Goal: Check status: Check status

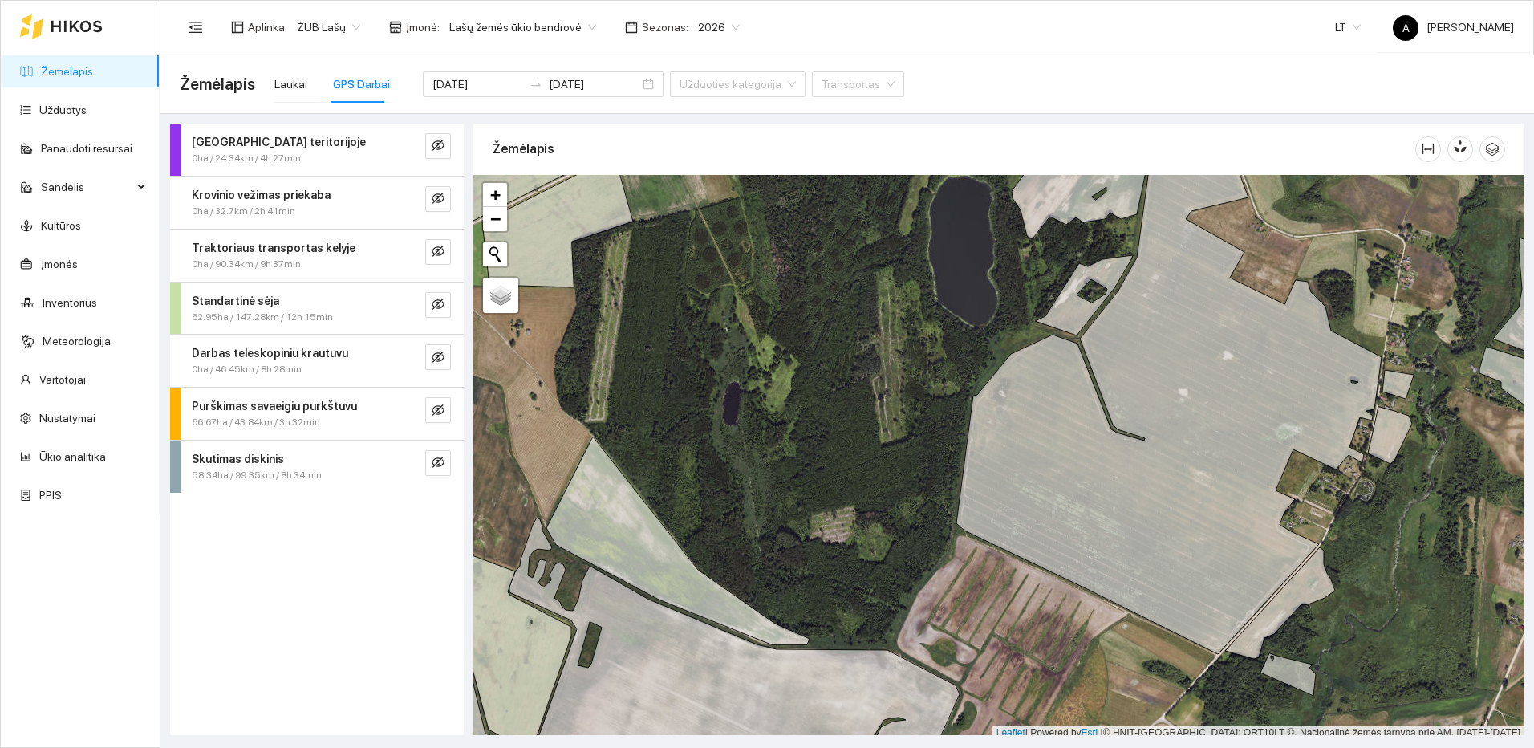
click at [79, 38] on div at bounding box center [61, 26] width 83 height 51
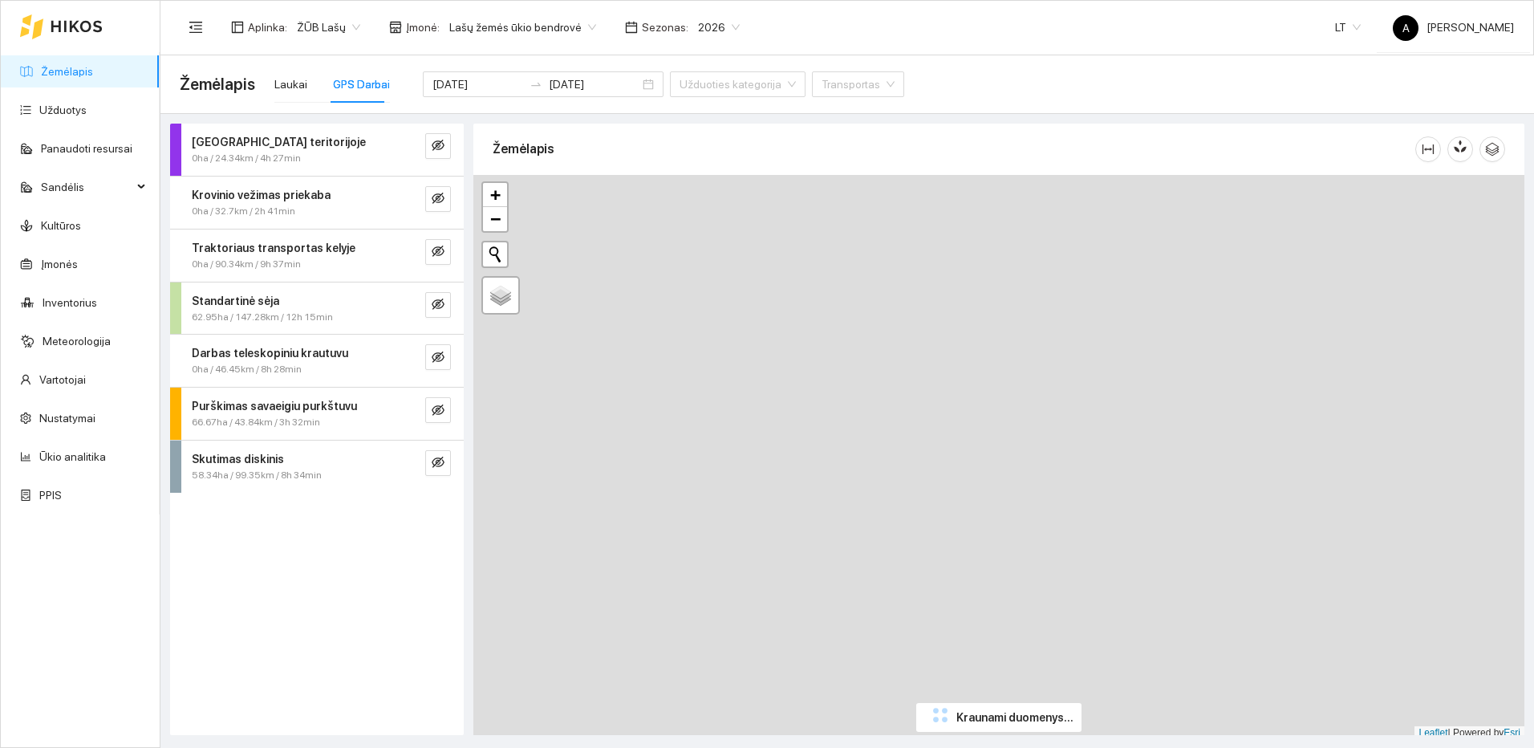
click at [76, 26] on icon at bounding box center [77, 26] width 52 height 13
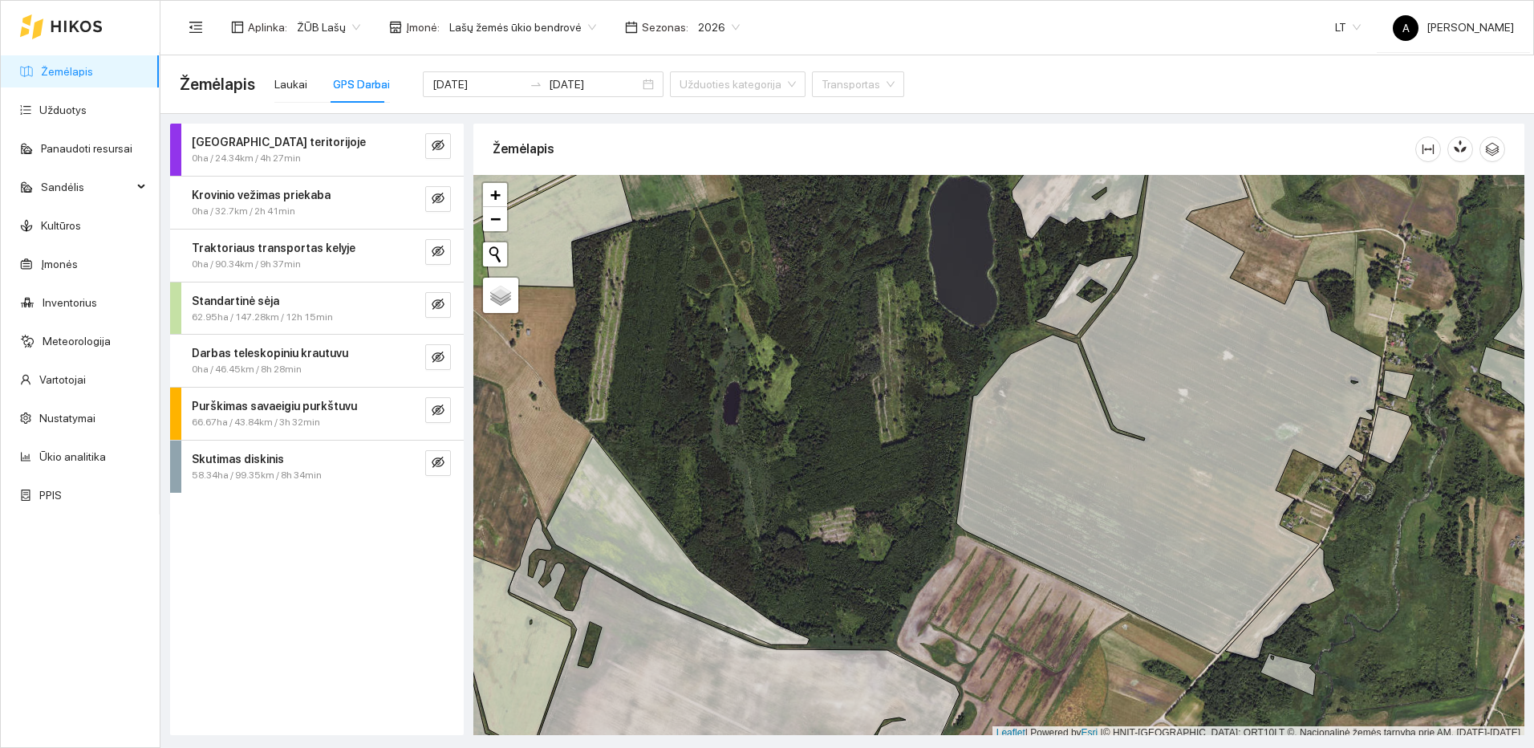
click at [433, 464] on icon "eye-invisible" at bounding box center [438, 462] width 13 height 11
click at [438, 464] on icon "eye-invisible" at bounding box center [438, 462] width 13 height 13
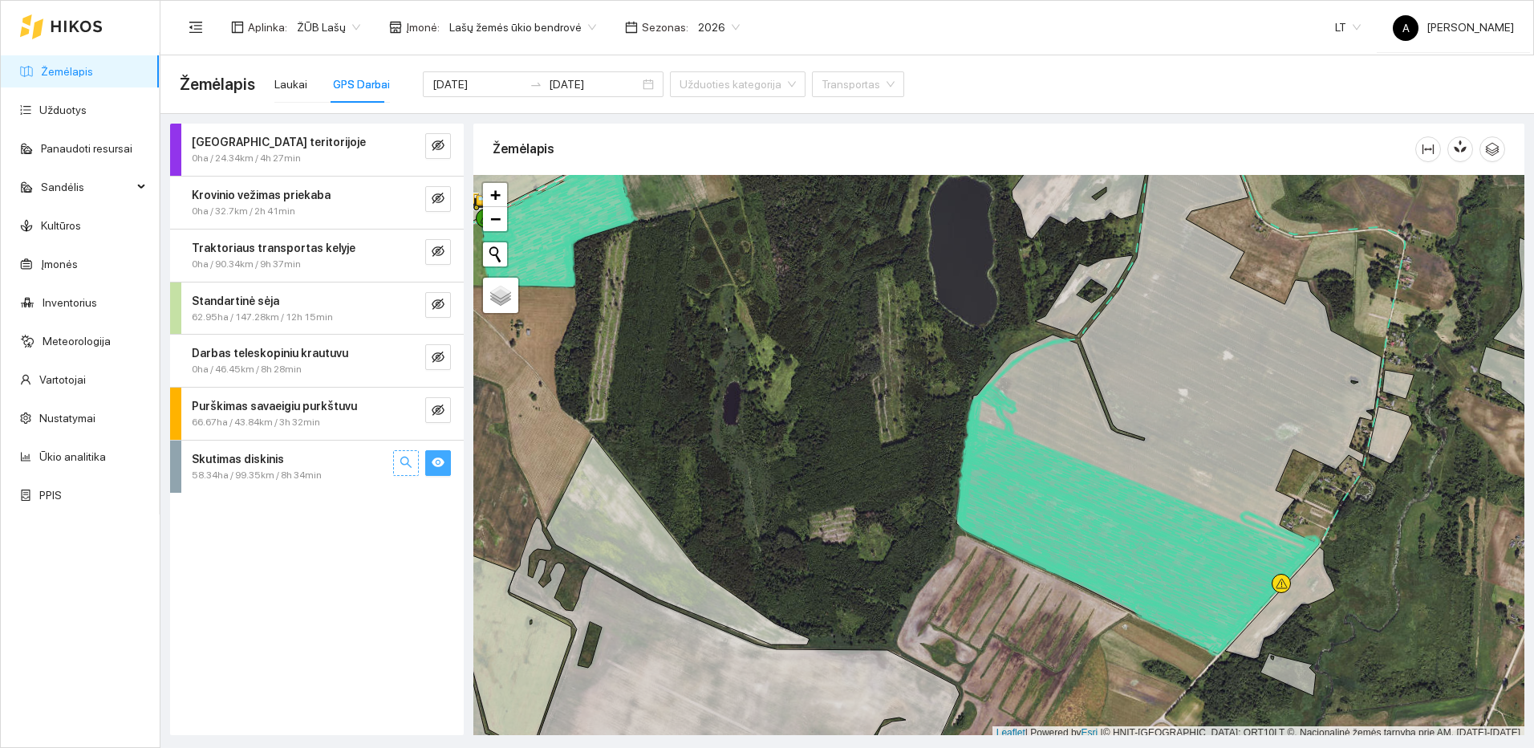
click at [407, 463] on icon "search" at bounding box center [406, 462] width 13 height 13
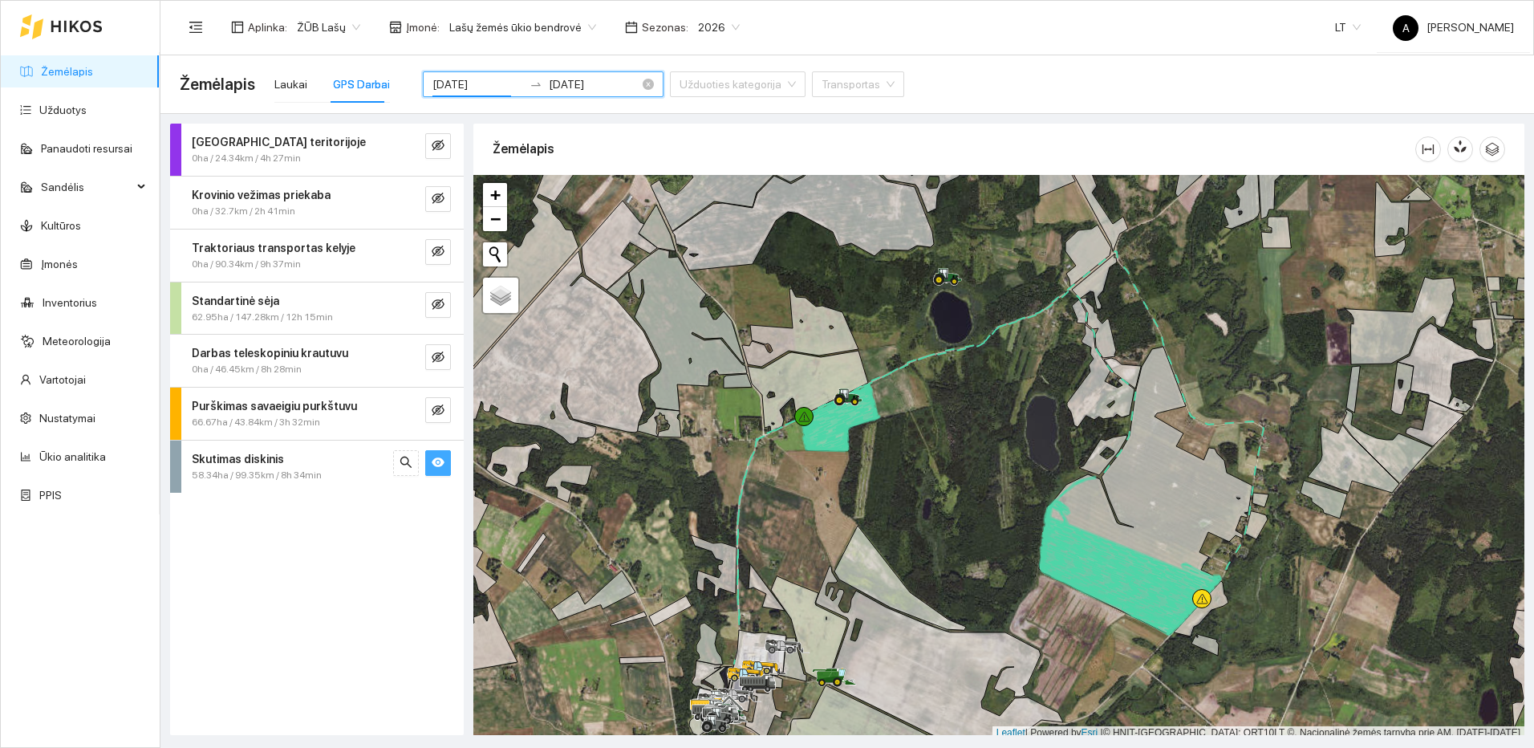
drag, startPoint x: 478, startPoint y: 86, endPoint x: 494, endPoint y: 79, distance: 17.6
click at [494, 79] on input "[DATE]" at bounding box center [478, 84] width 91 height 18
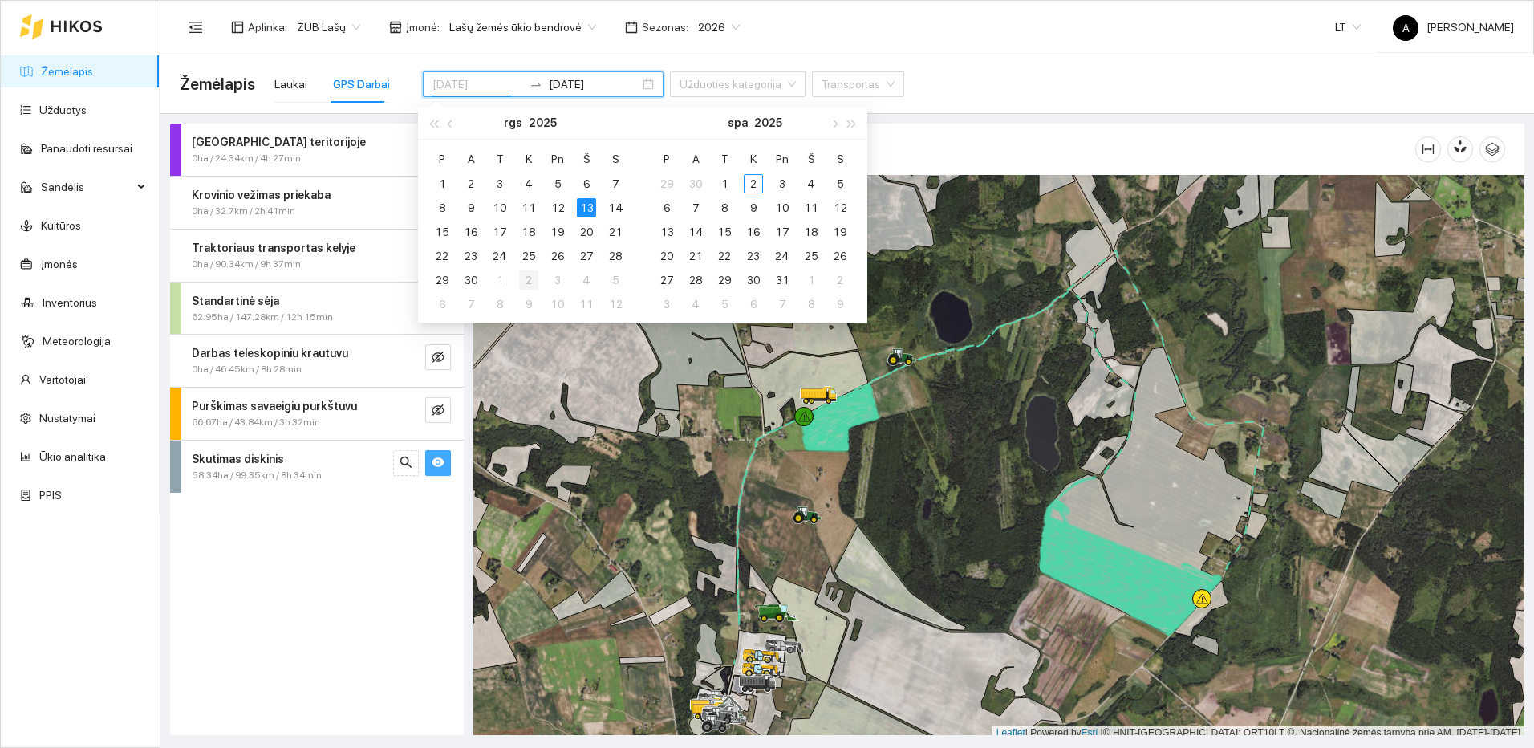
type input "[DATE]"
click at [525, 279] on div "2" at bounding box center [528, 279] width 19 height 19
type input "[DATE]"
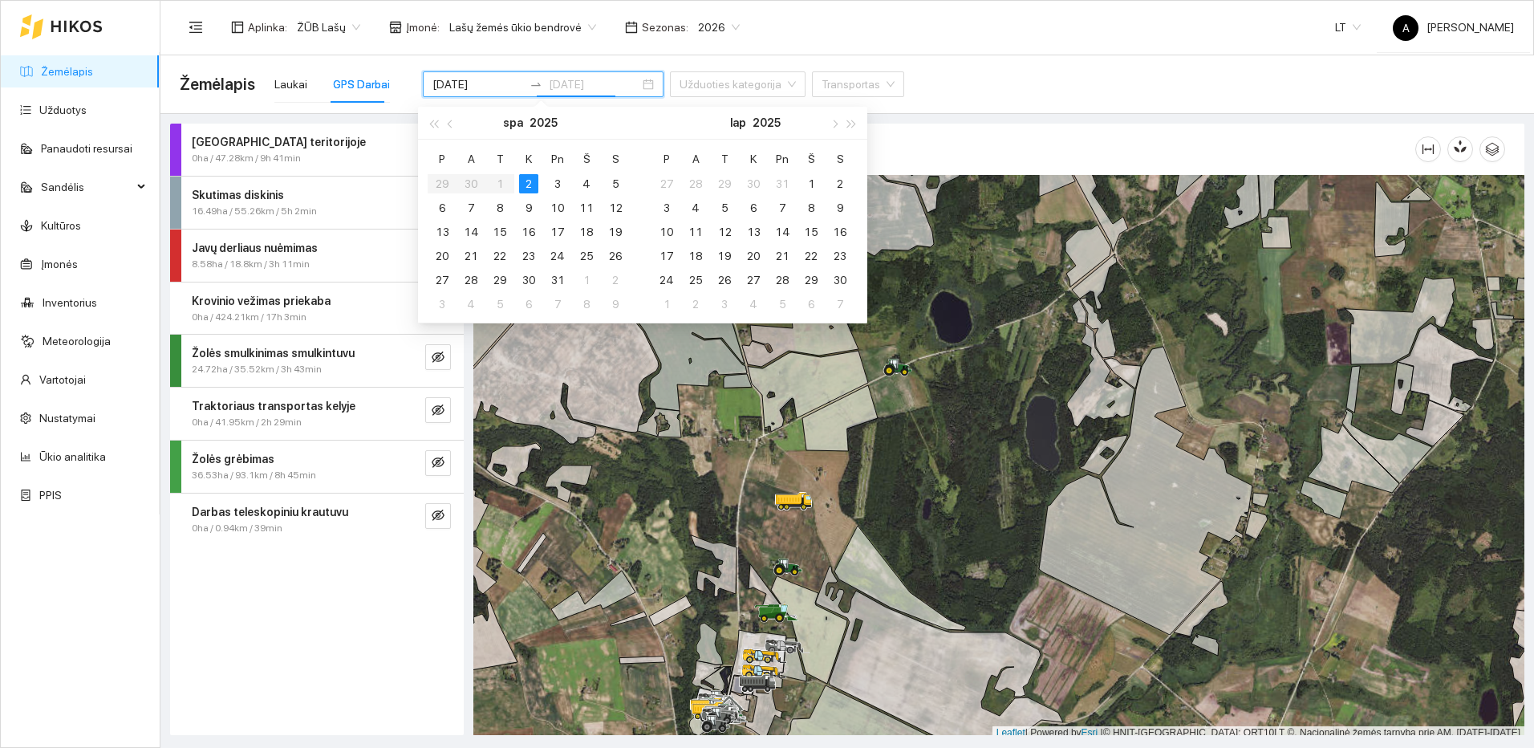
type input "[DATE]"
click at [534, 182] on div "2" at bounding box center [528, 183] width 19 height 19
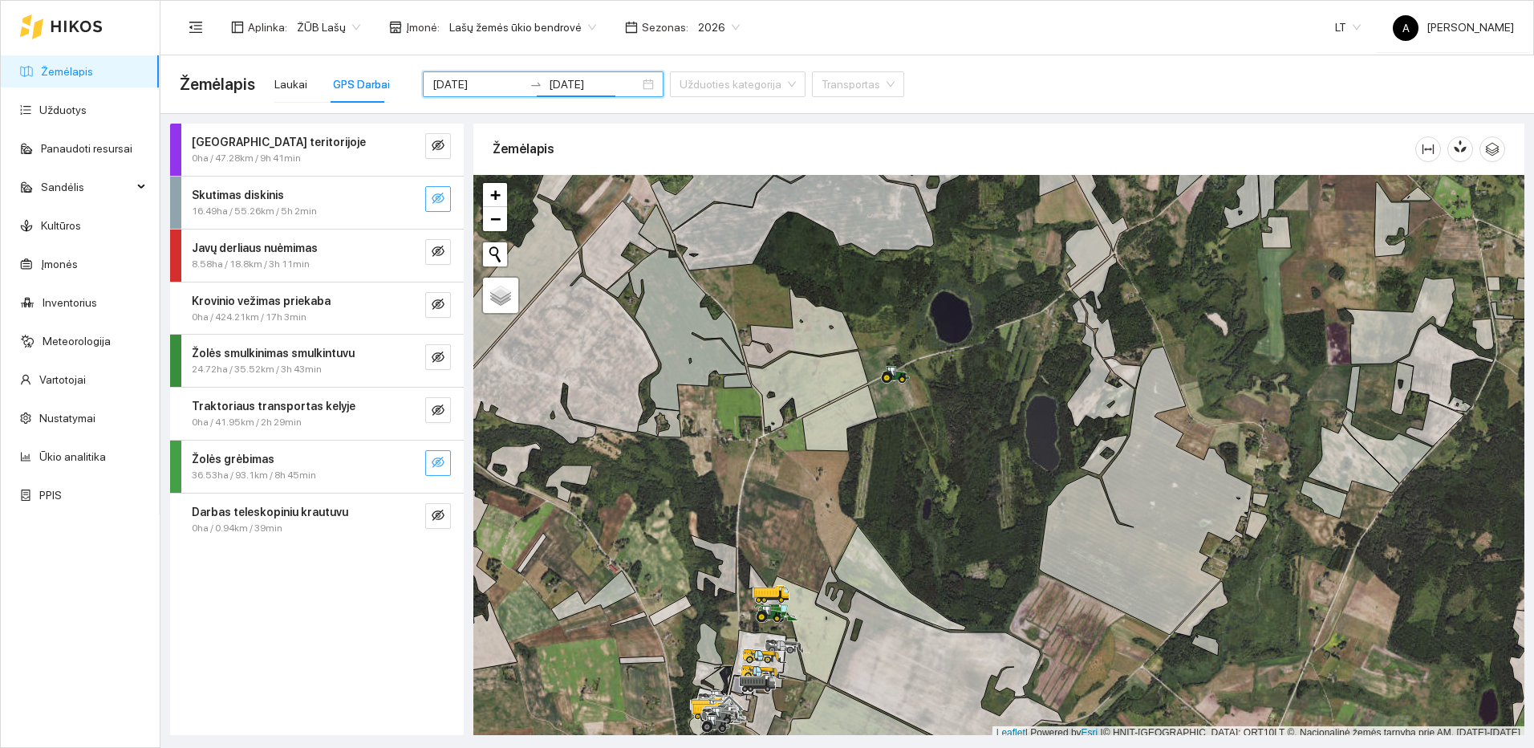
click at [443, 465] on icon "eye-invisible" at bounding box center [438, 462] width 13 height 13
click at [415, 457] on button "button" at bounding box center [406, 463] width 26 height 26
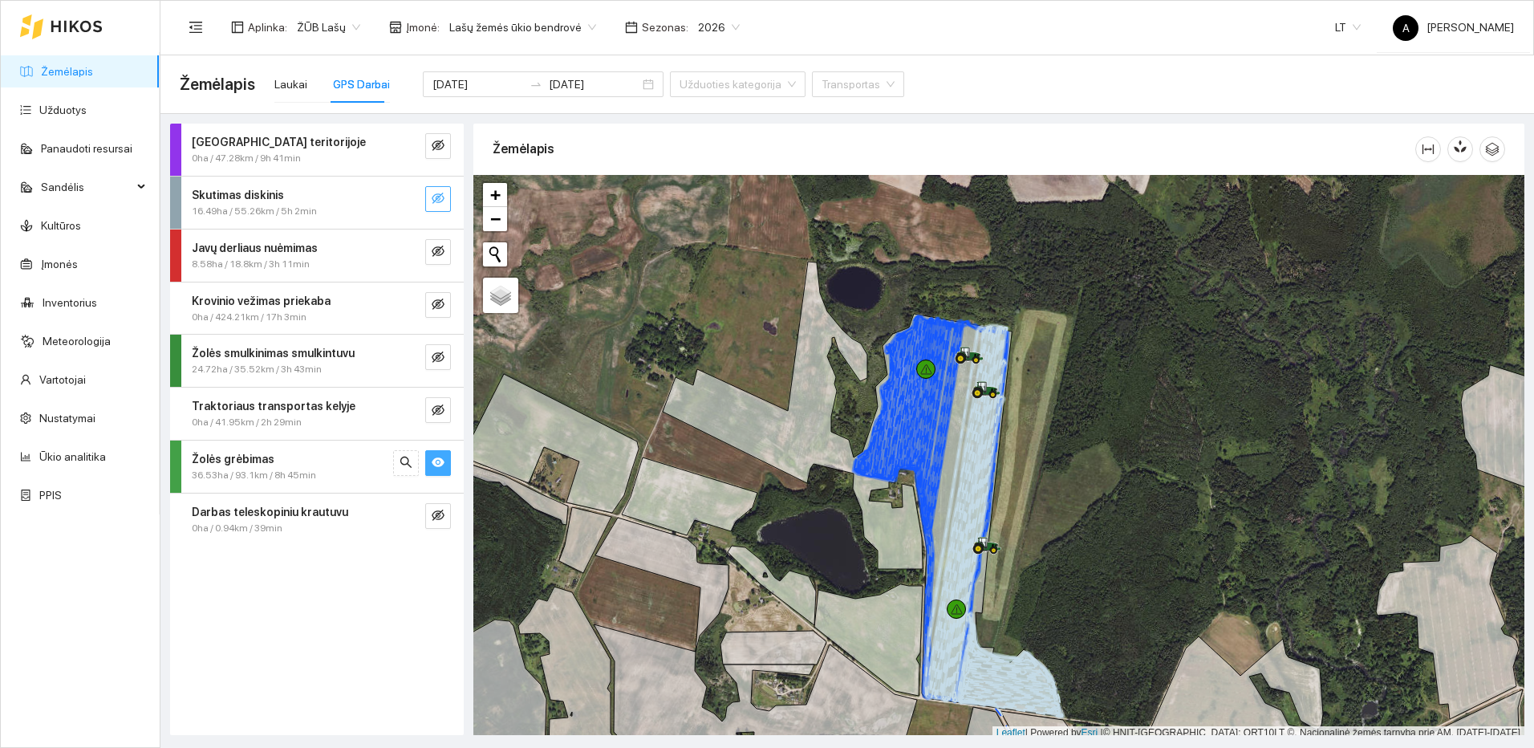
click at [435, 465] on icon "eye" at bounding box center [438, 463] width 13 height 10
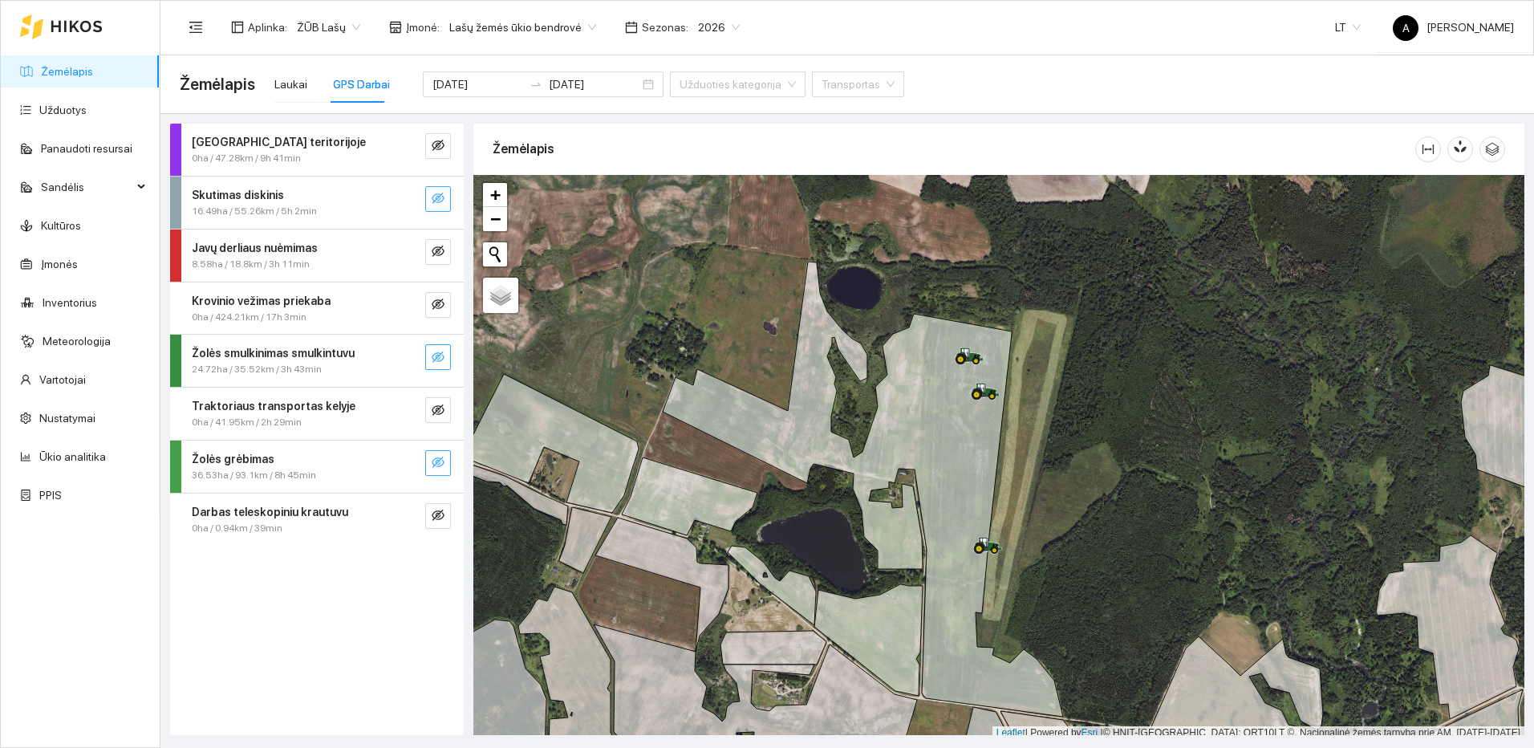
click at [429, 359] on button "button" at bounding box center [438, 357] width 26 height 26
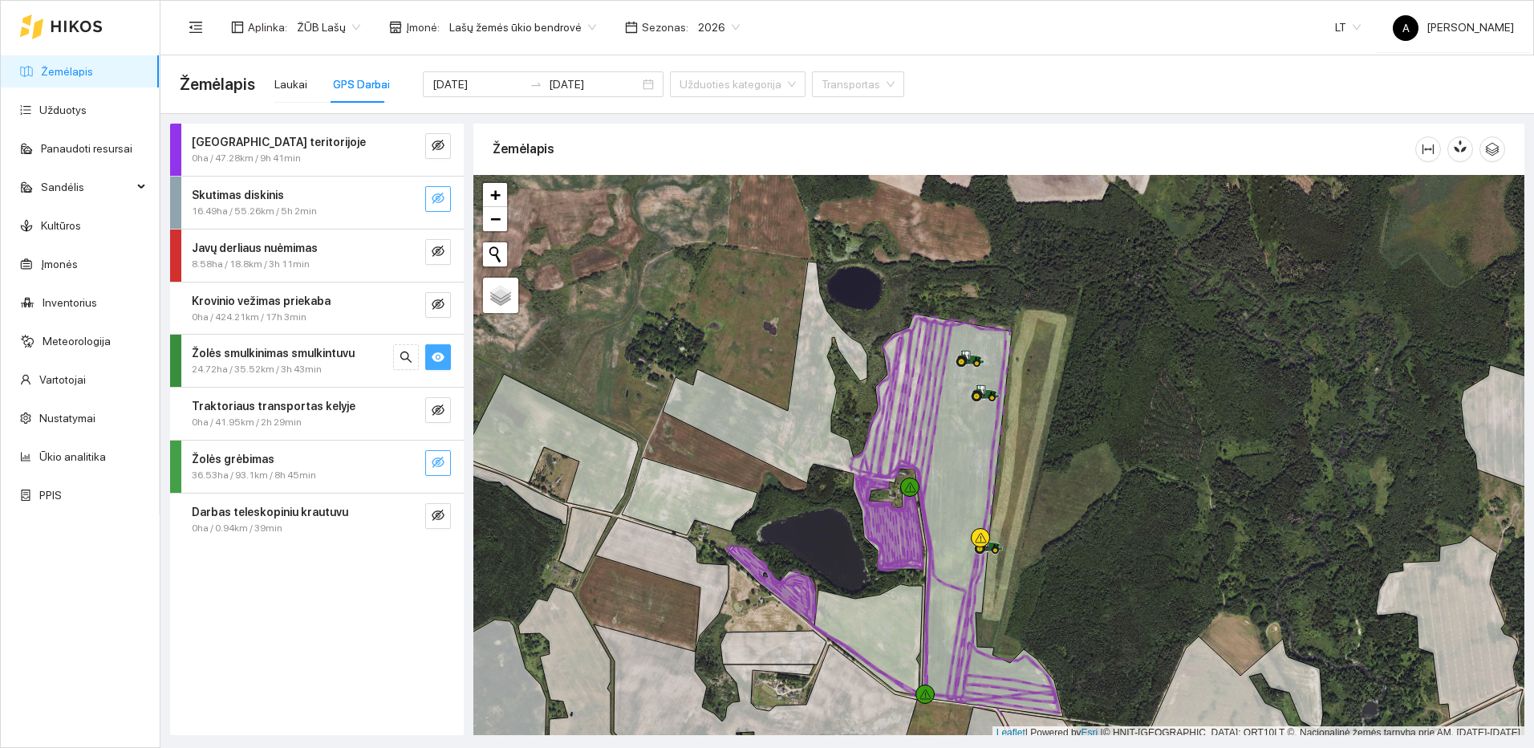
click at [440, 356] on icon "eye" at bounding box center [438, 357] width 13 height 13
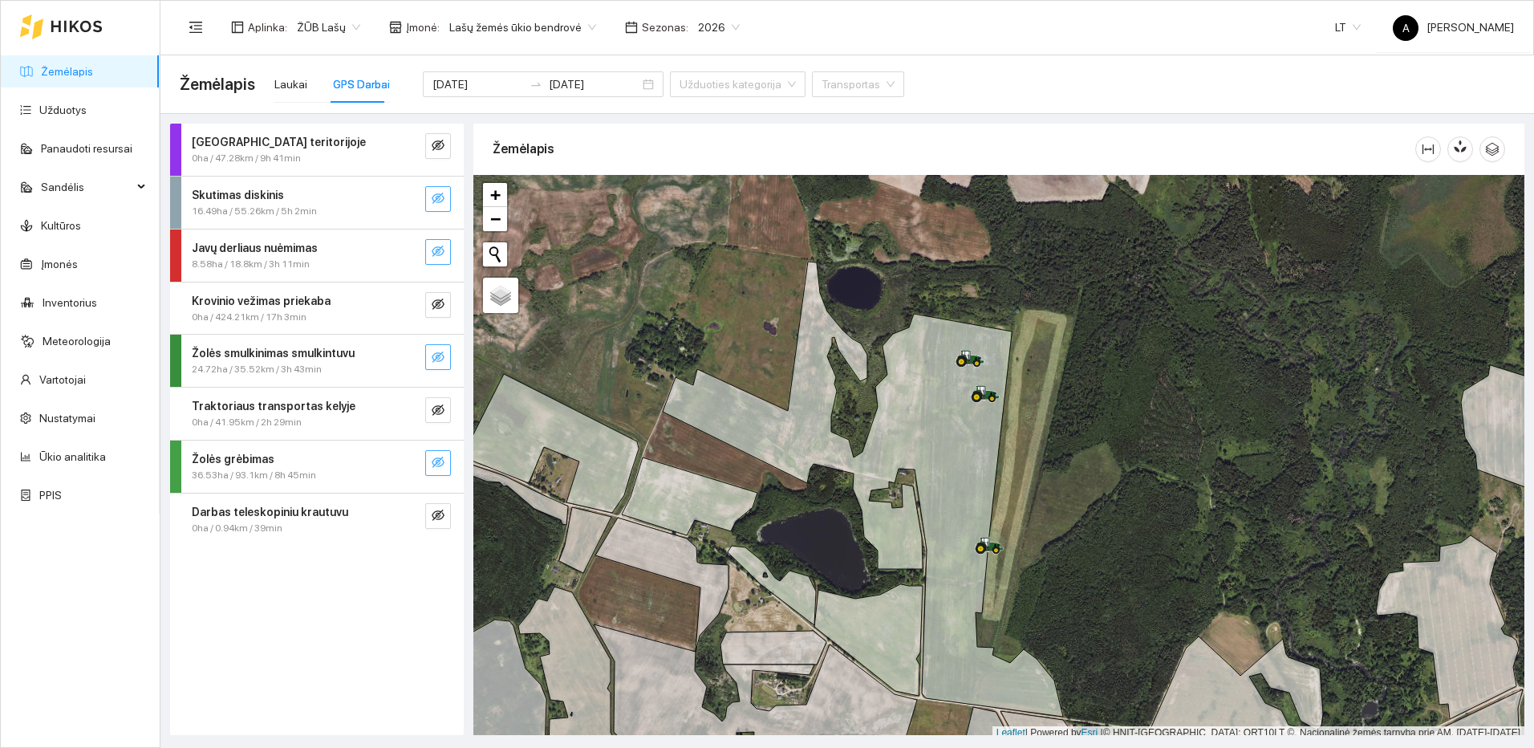
click at [437, 258] on icon "eye-invisible" at bounding box center [438, 251] width 13 height 13
click at [402, 253] on icon "search" at bounding box center [405, 251] width 11 height 11
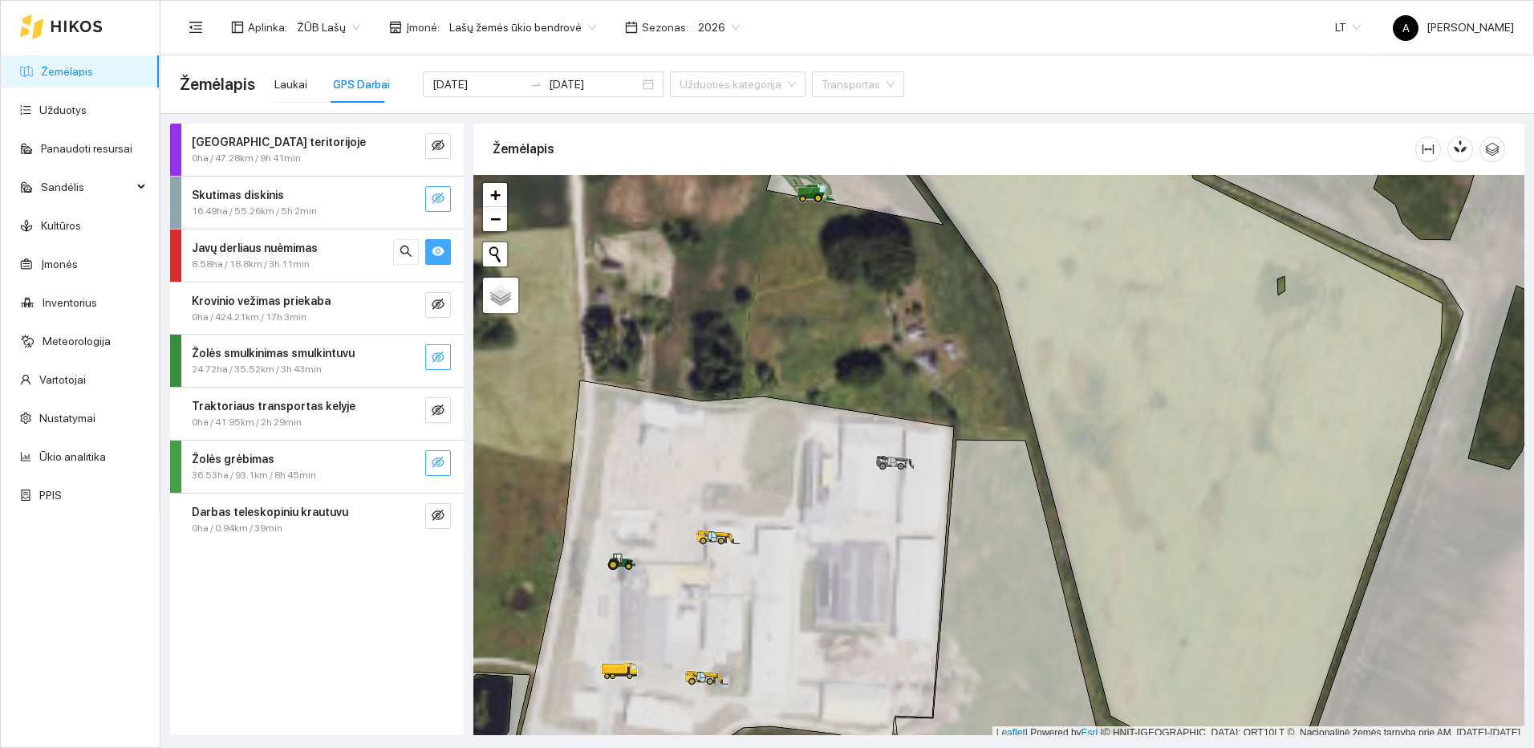
scroll to position [5, 0]
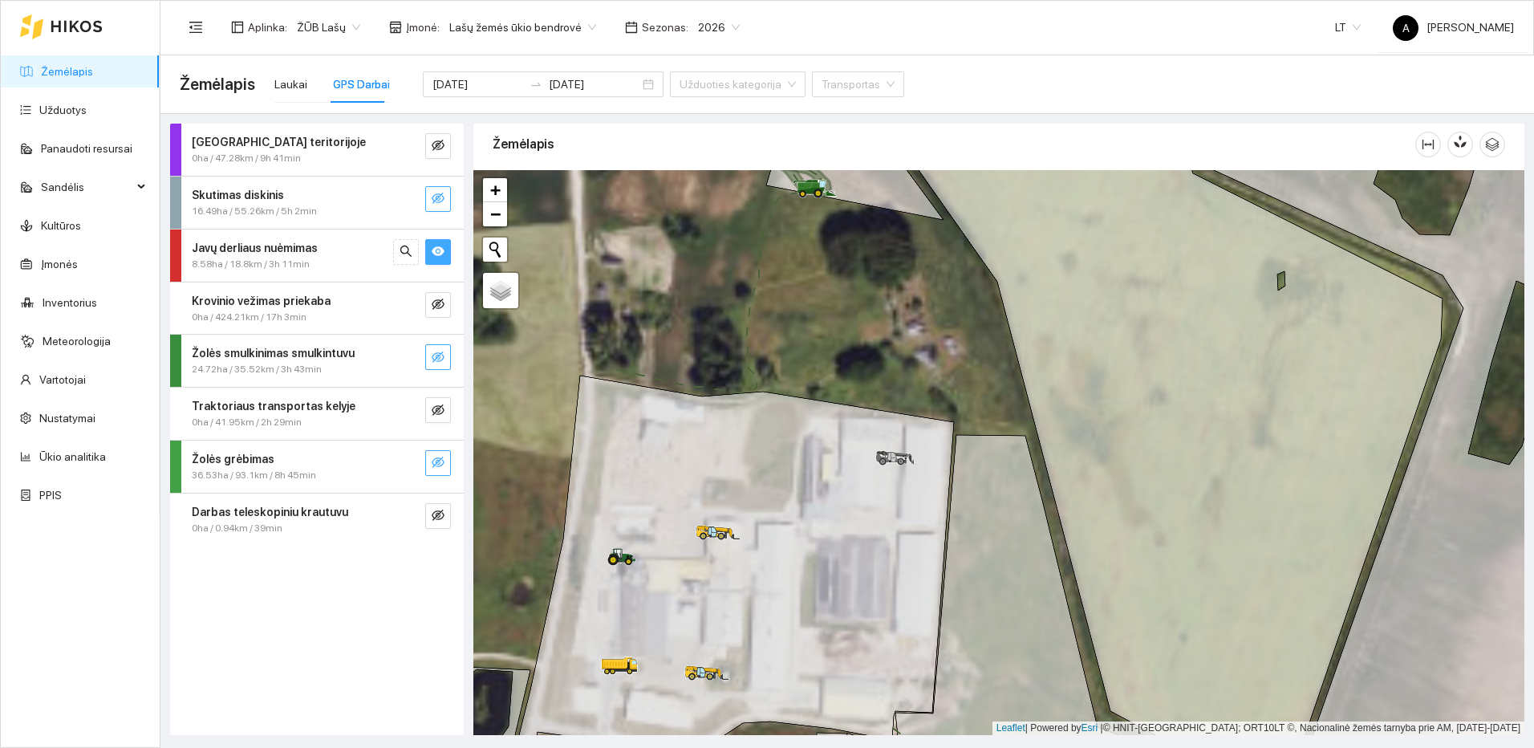
drag, startPoint x: 837, startPoint y: 269, endPoint x: 816, endPoint y: 485, distance: 216.9
click at [818, 481] on div at bounding box center [999, 452] width 1051 height 565
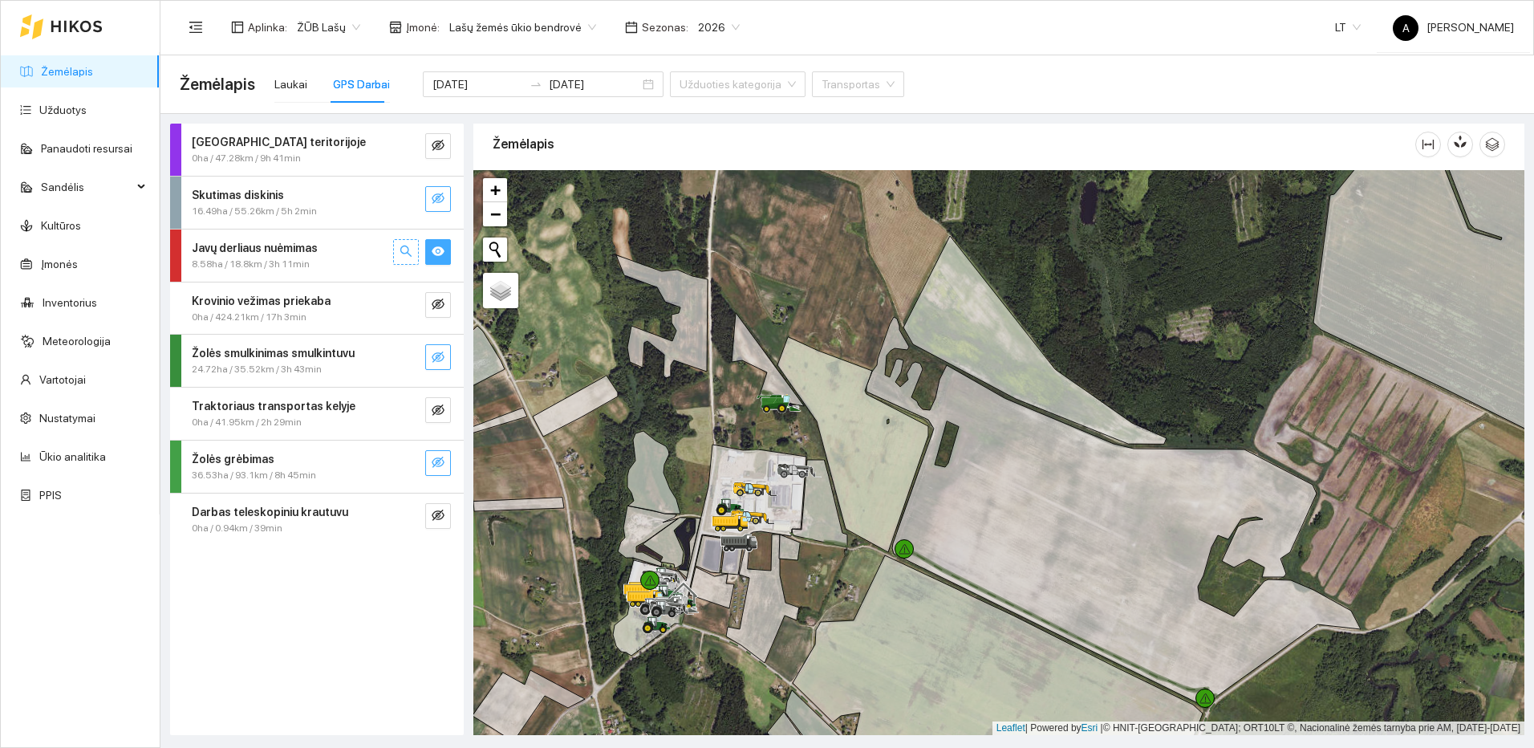
click at [398, 246] on button "button" at bounding box center [406, 252] width 26 height 26
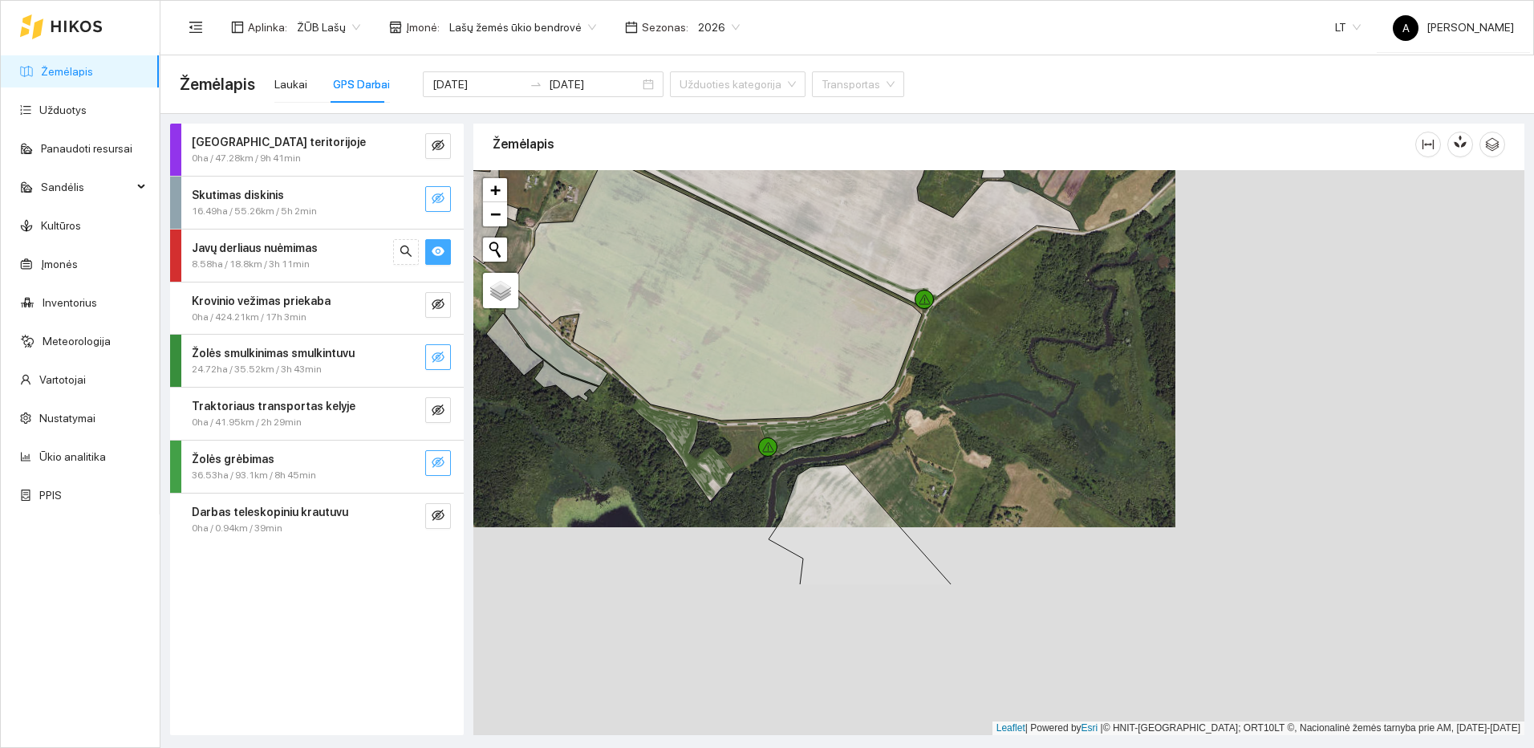
drag, startPoint x: 894, startPoint y: 523, endPoint x: 725, endPoint y: 448, distance: 185.4
click at [725, 448] on div at bounding box center [999, 452] width 1051 height 565
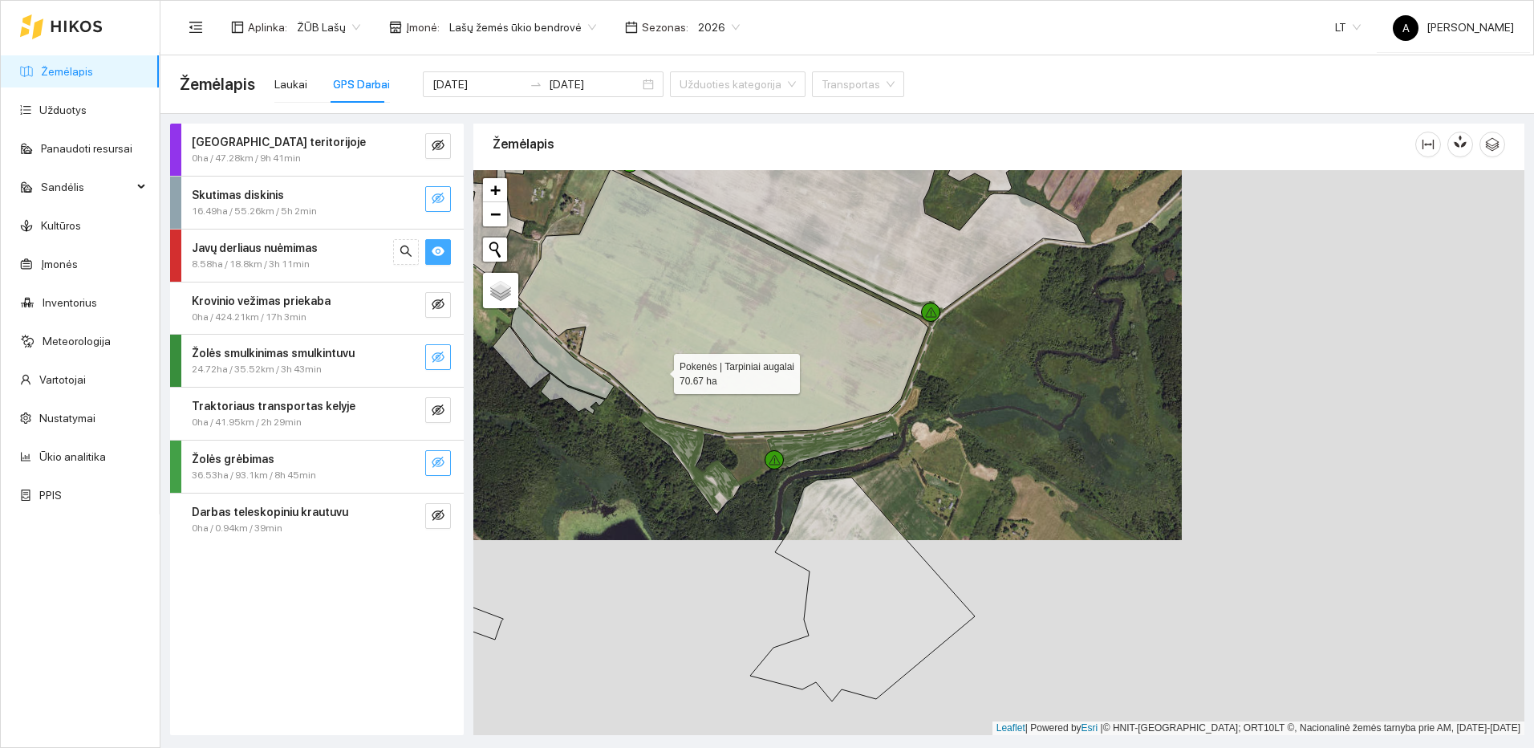
drag, startPoint x: 660, startPoint y: 370, endPoint x: 904, endPoint y: 512, distance: 283.0
click at [904, 433] on icon at bounding box center [723, 301] width 410 height 264
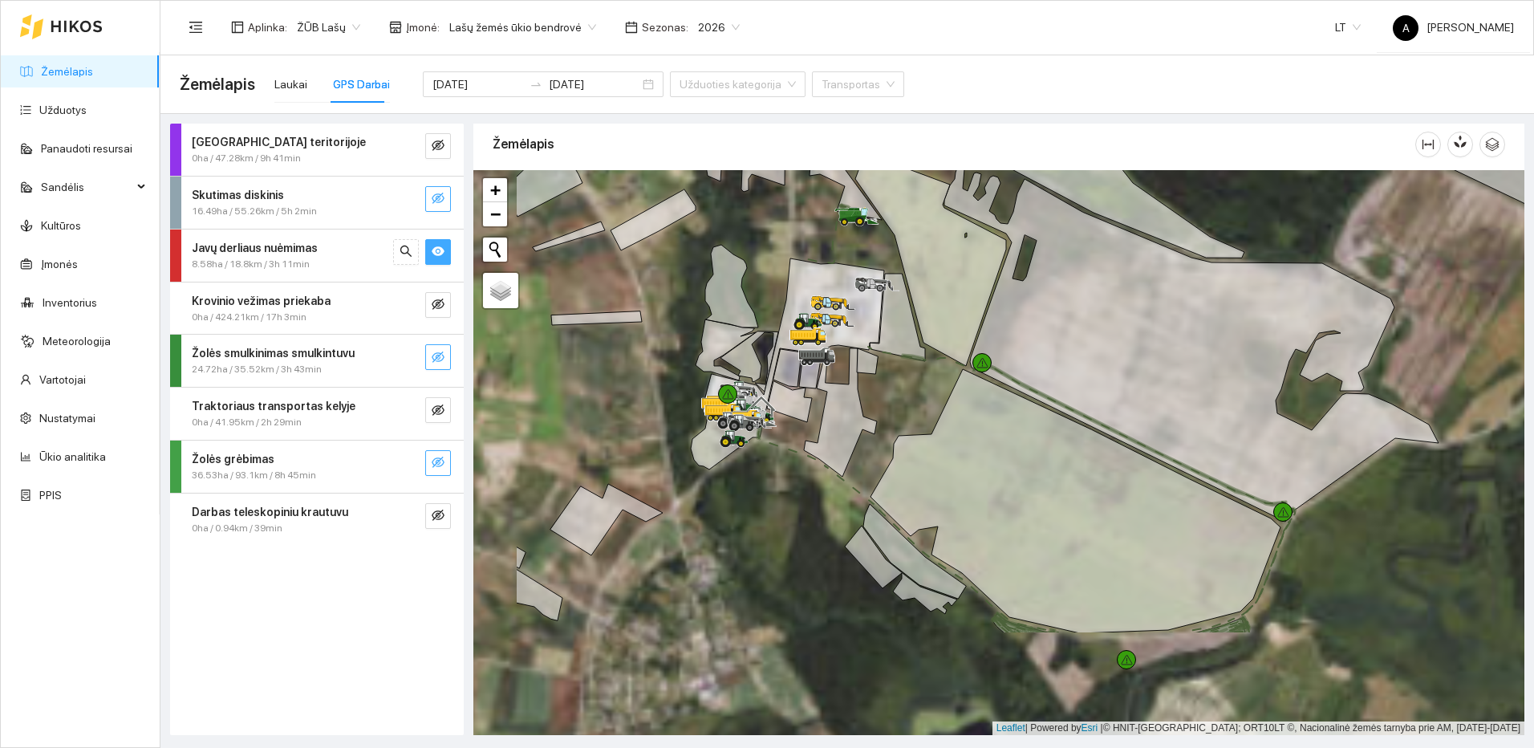
drag, startPoint x: 758, startPoint y: 438, endPoint x: 856, endPoint y: 246, distance: 215.4
click at [856, 258] on icon at bounding box center [787, 363] width 193 height 211
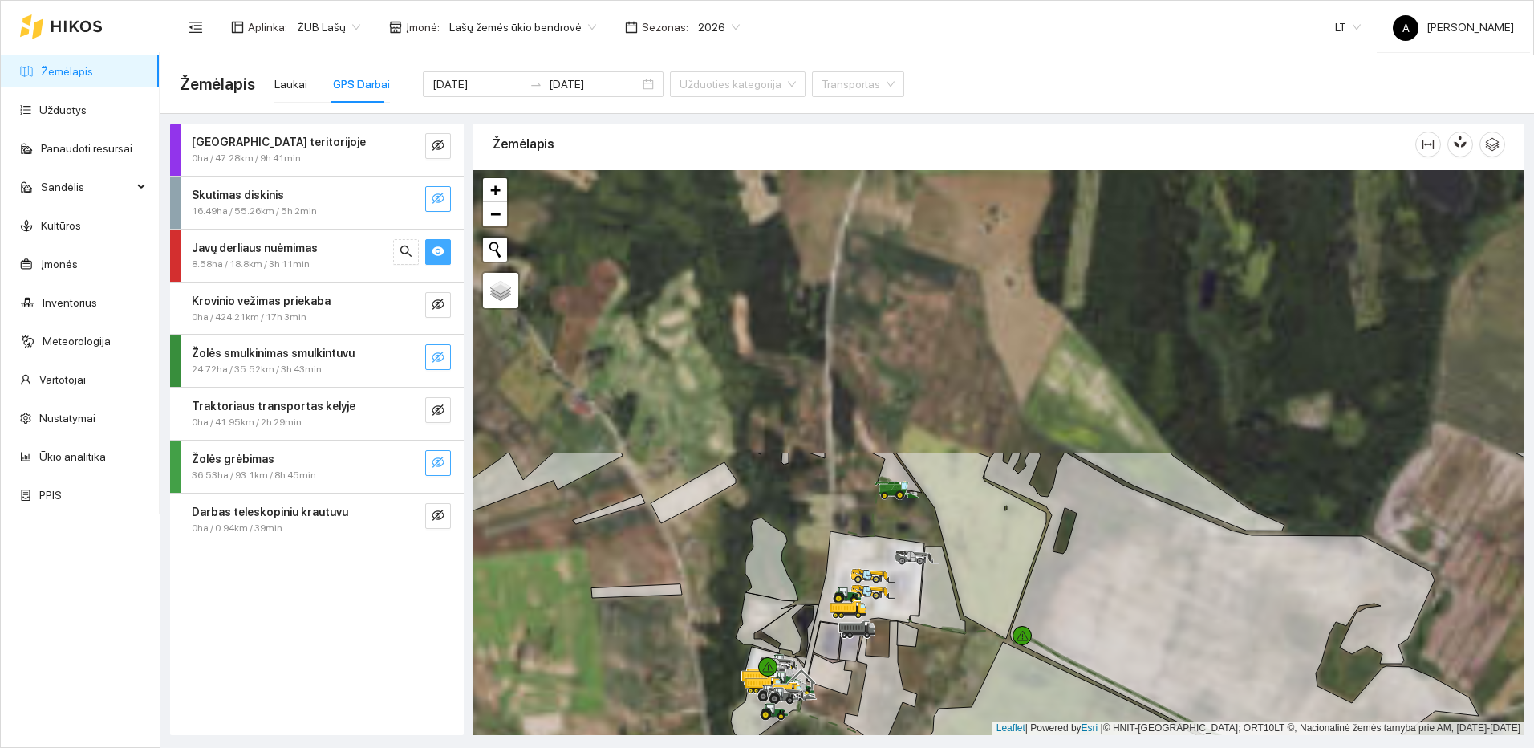
drag, startPoint x: 872, startPoint y: 527, endPoint x: 892, endPoint y: 655, distance: 129.3
click at [892, 655] on icon at bounding box center [880, 685] width 73 height 128
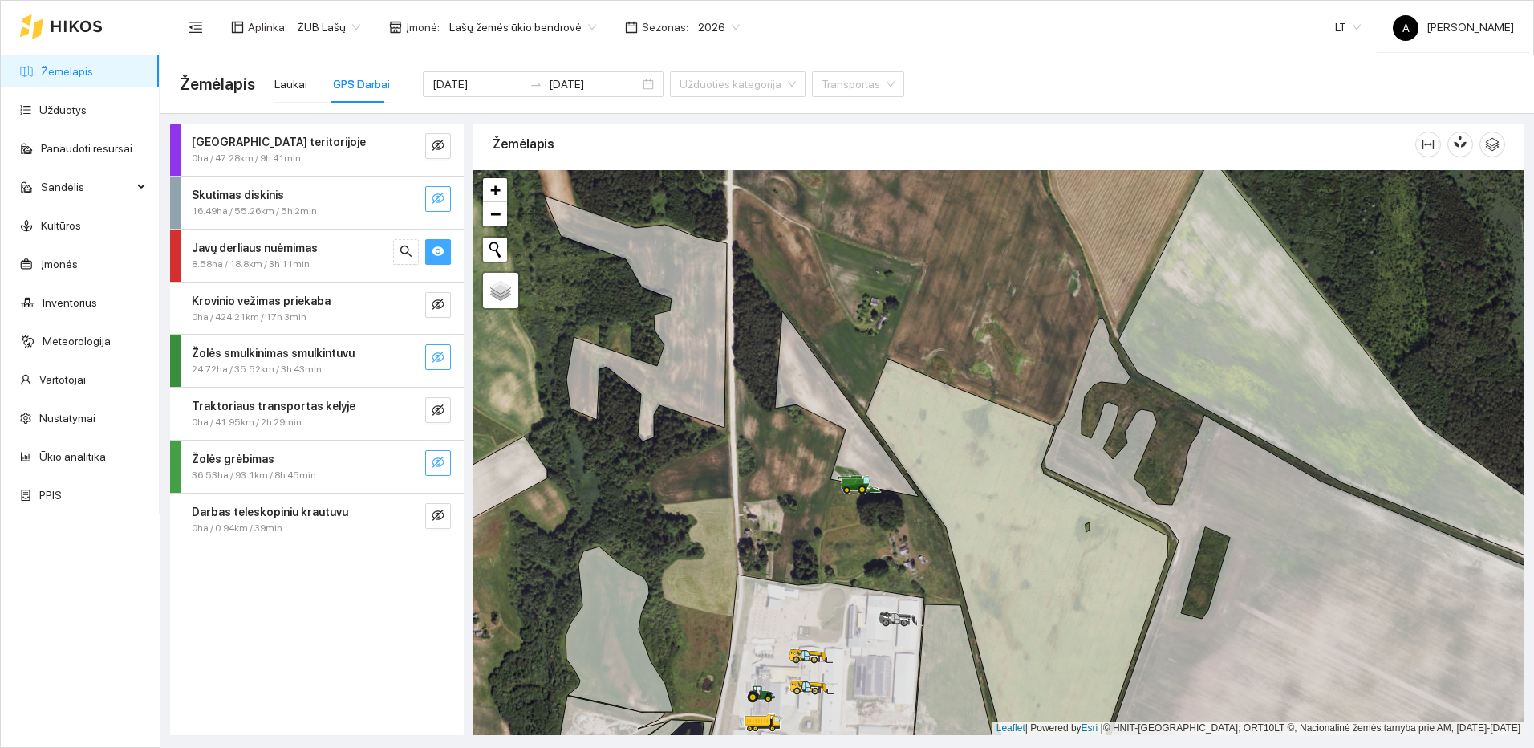
click at [428, 254] on button "button" at bounding box center [438, 252] width 26 height 26
click at [440, 201] on icon "eye-invisible" at bounding box center [438, 198] width 13 height 13
click at [409, 201] on icon "search" at bounding box center [405, 198] width 11 height 11
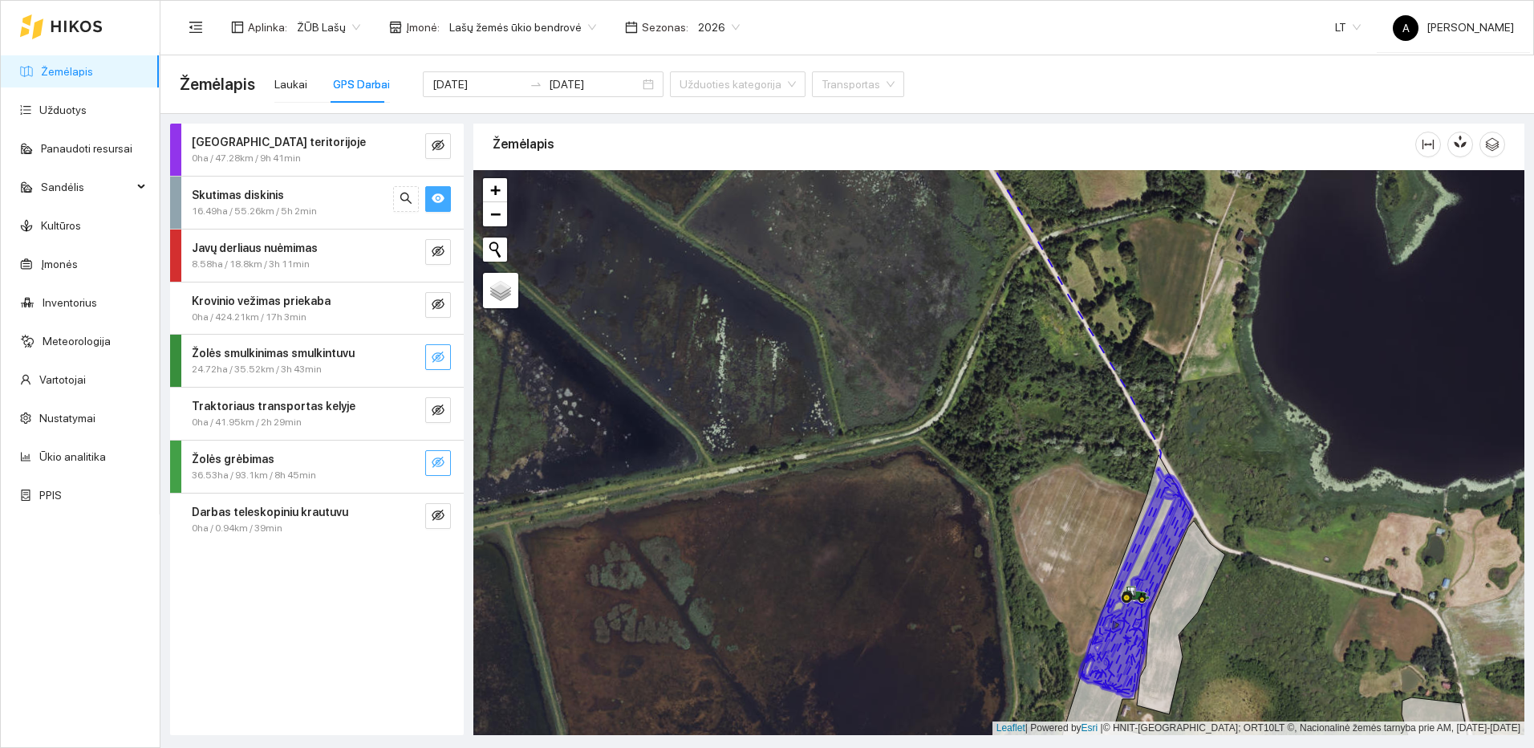
click at [436, 200] on icon "eye" at bounding box center [438, 198] width 13 height 10
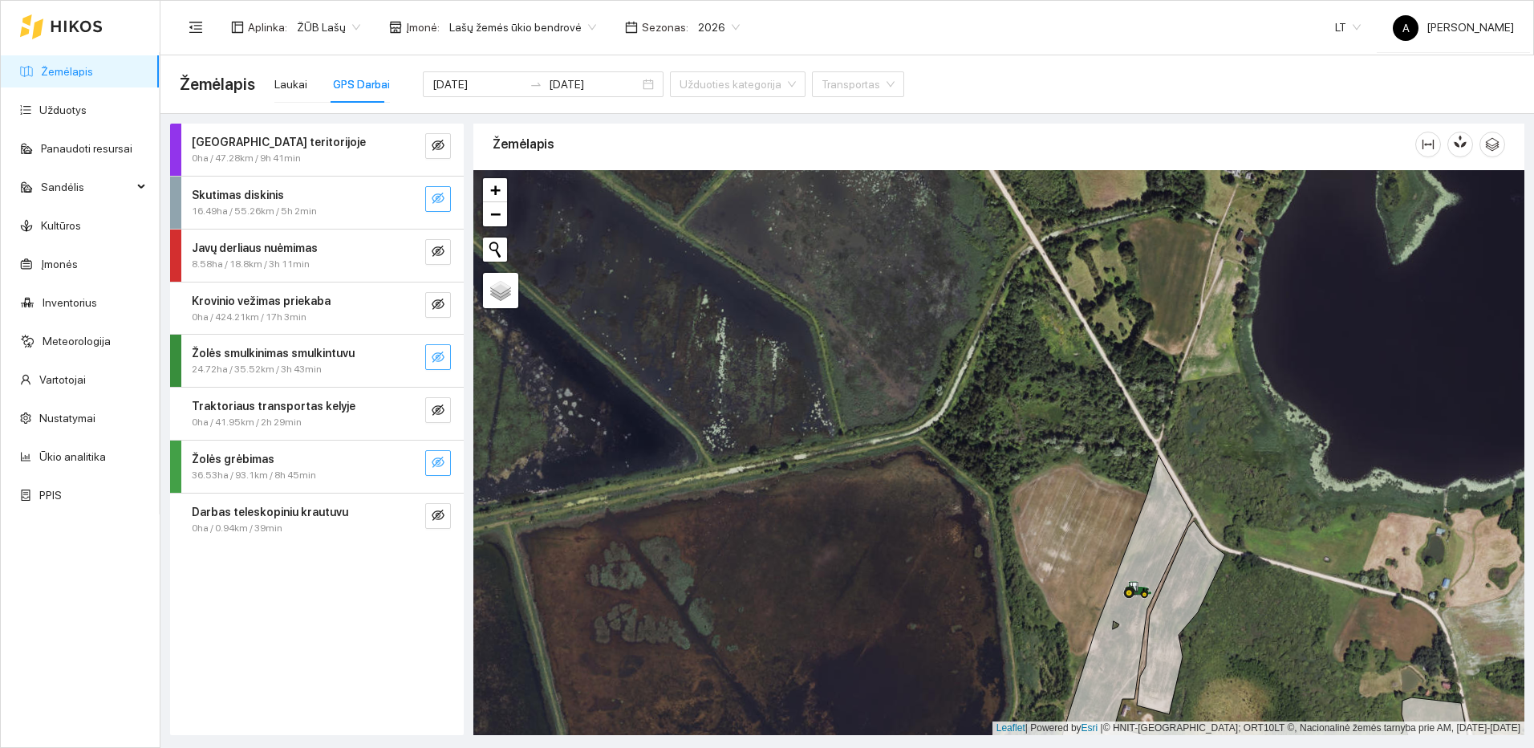
click at [434, 460] on icon "eye-invisible" at bounding box center [438, 462] width 13 height 11
click at [434, 460] on icon "eye" at bounding box center [438, 463] width 13 height 10
